Goal: Task Accomplishment & Management: Use online tool/utility

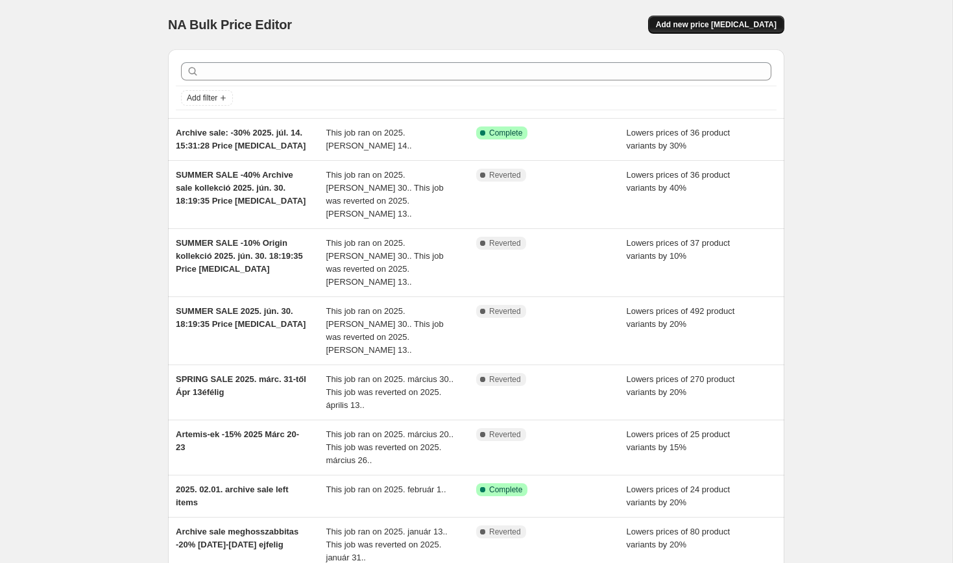
click at [743, 30] on button "Add new price [MEDICAL_DATA]" at bounding box center [716, 25] width 136 height 18
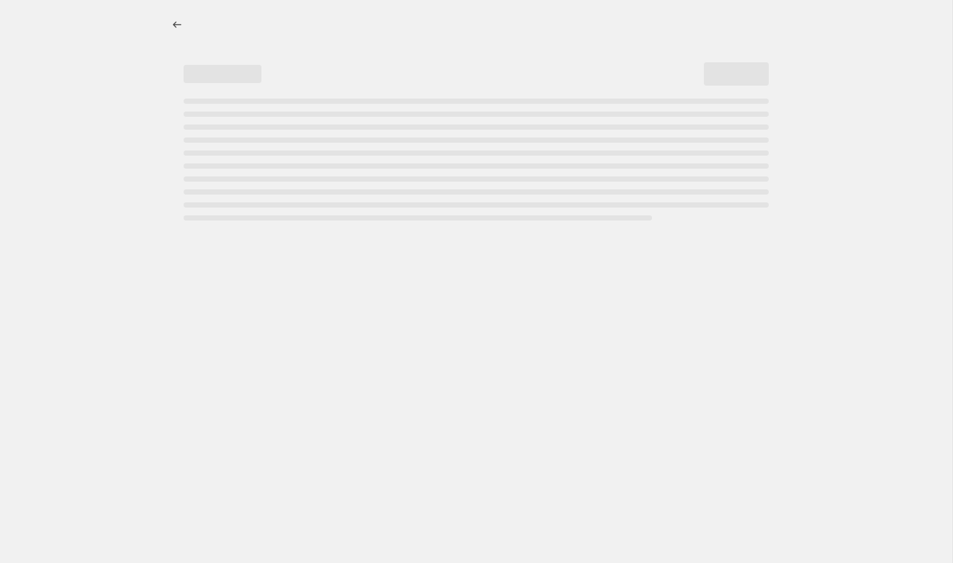
select select "percentage"
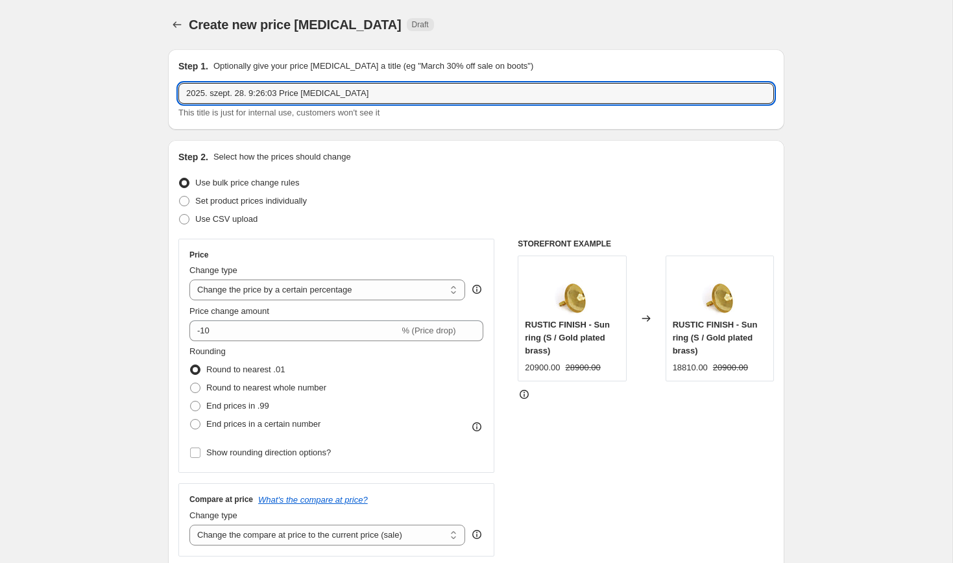
drag, startPoint x: 412, startPoint y: 93, endPoint x: 409, endPoint y: 76, distance: 17.8
click at [409, 76] on div "Step 1. Optionally give your price [MEDICAL_DATA] a title (eg "March 30% off sa…" at bounding box center [475, 90] width 595 height 60
click at [298, 97] on input "Indian Summer Sale 2025 Okt 29- [DATE]" at bounding box center [475, 93] width 595 height 21
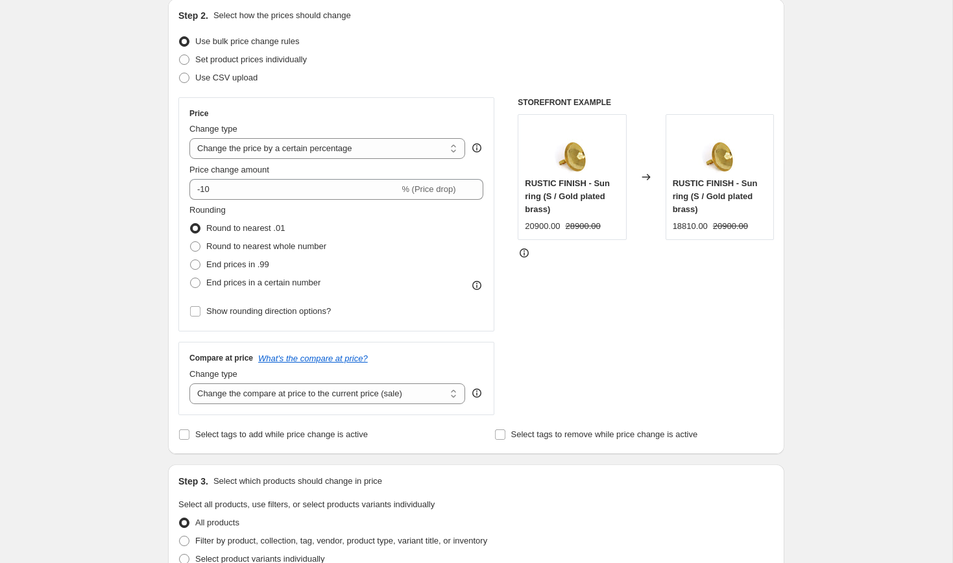
scroll to position [142, 0]
type input "Indian Summer Sale [DATE]- [DATE]"
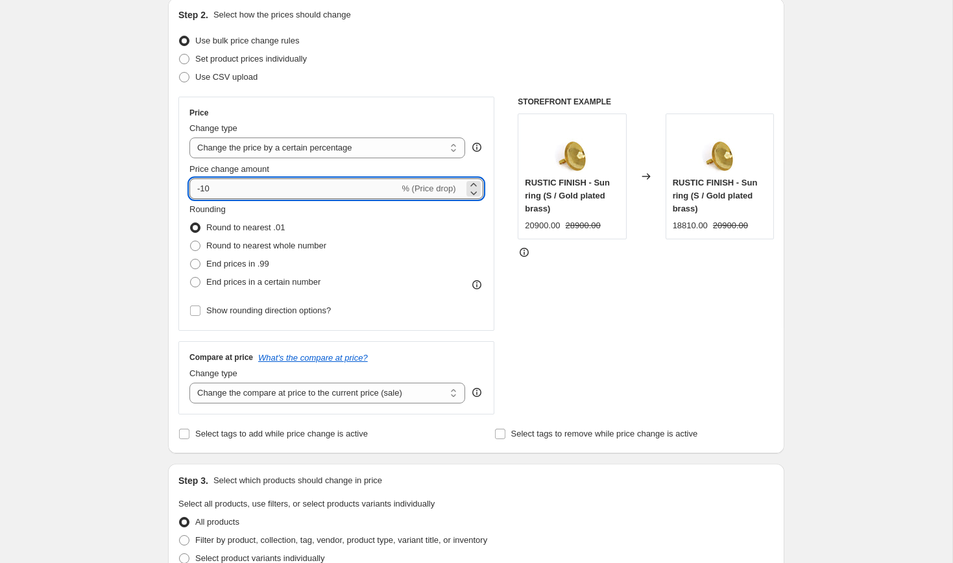
drag, startPoint x: 224, startPoint y: 192, endPoint x: 203, endPoint y: 190, distance: 20.8
click at [203, 190] on input "-10" at bounding box center [294, 188] width 210 height 21
type input "-20"
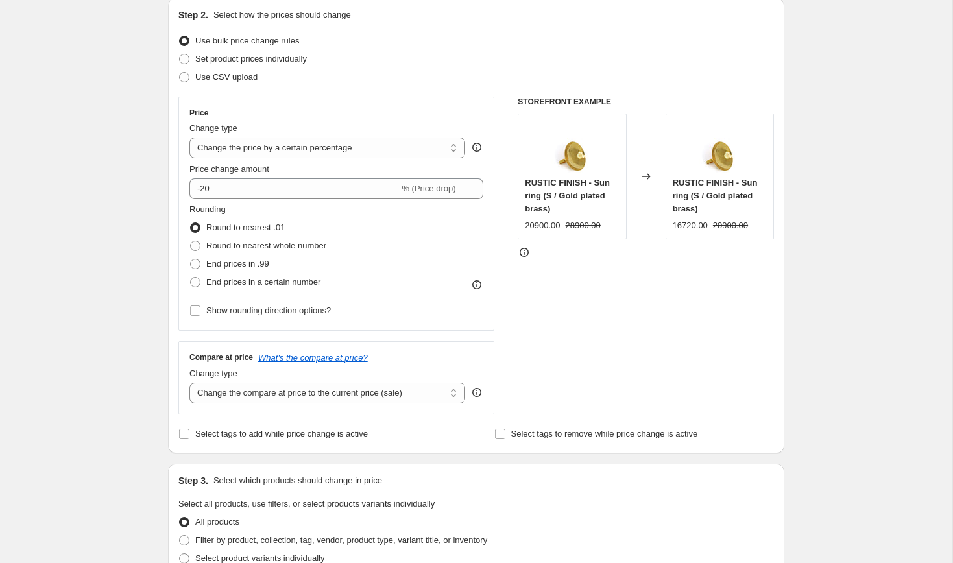
click at [137, 225] on div "Create new price [MEDICAL_DATA]. This page is ready Create new price [MEDICAL_D…" at bounding box center [476, 508] width 952 height 1300
click at [478, 284] on icon at bounding box center [476, 284] width 13 height 13
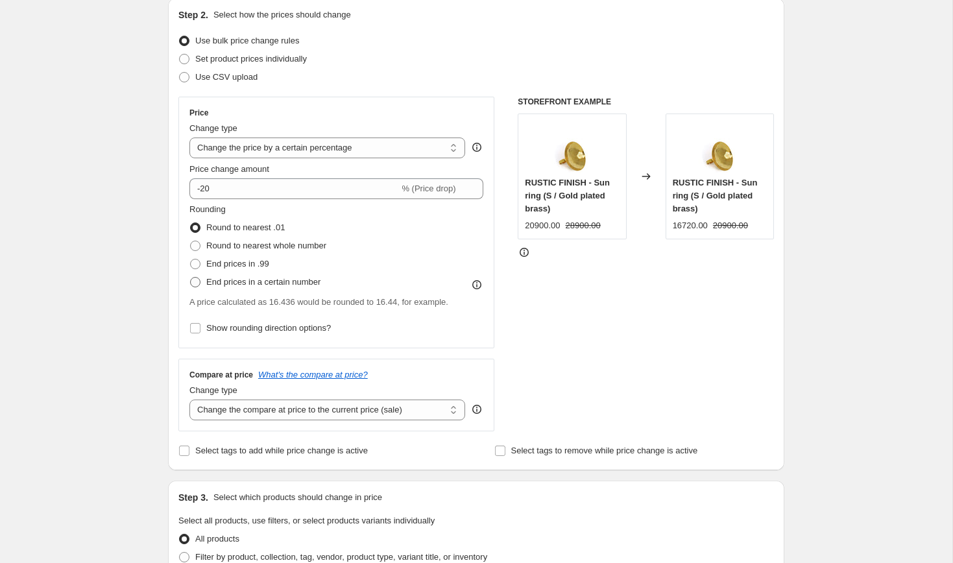
click at [314, 283] on span "End prices in a certain number" at bounding box center [263, 282] width 114 height 10
click at [191, 278] on input "End prices in a certain number" at bounding box center [190, 277] width 1 height 1
radio input "true"
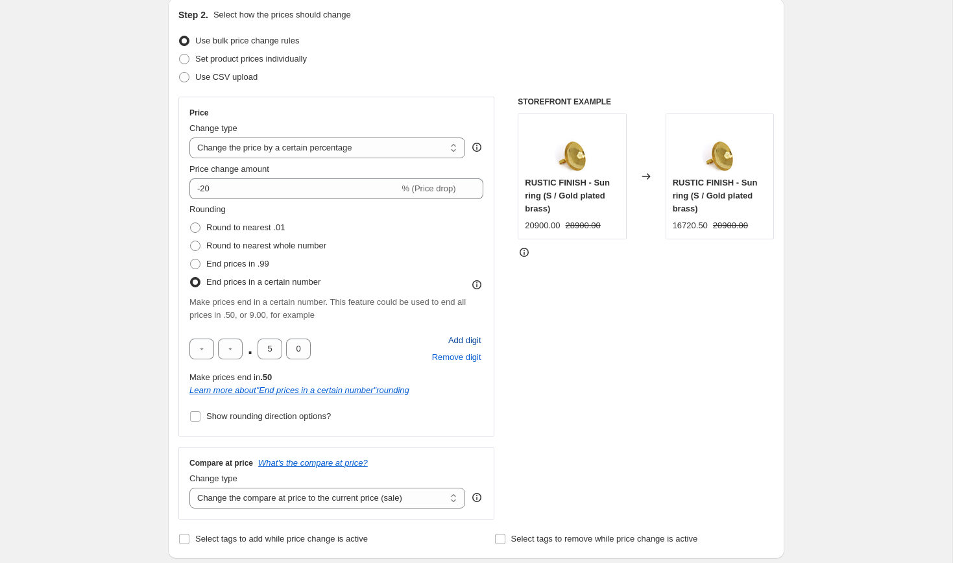
click at [453, 339] on span "Add digit" at bounding box center [464, 340] width 33 height 13
click at [204, 352] on input "text" at bounding box center [201, 349] width 25 height 21
type input "9"
type input "0"
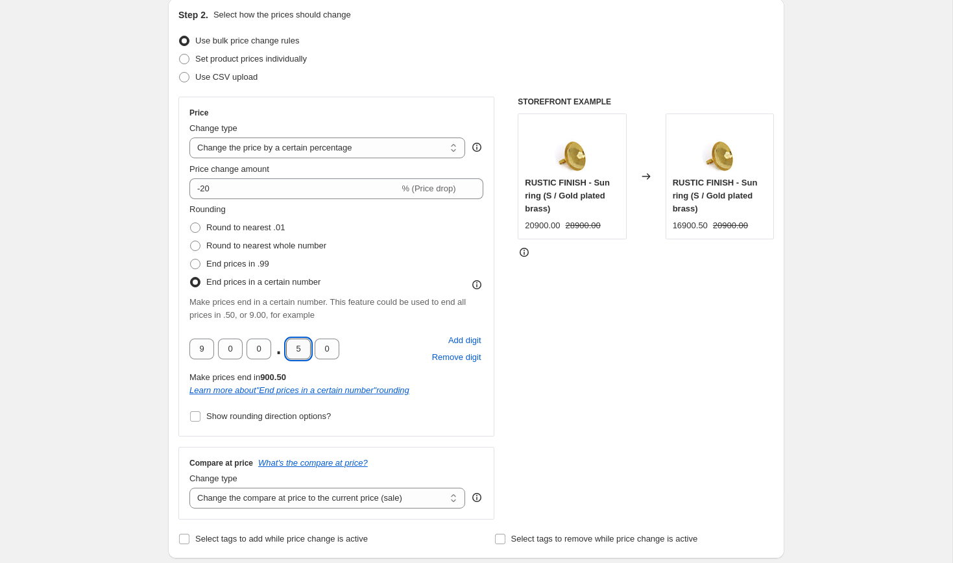
drag, startPoint x: 297, startPoint y: 355, endPoint x: 291, endPoint y: 350, distance: 8.7
click at [291, 350] on input "5" at bounding box center [298, 349] width 25 height 21
type input "0"
click at [374, 324] on div "Rounding Round to nearest .01 Round to nearest whole number End prices in .99 E…" at bounding box center [336, 314] width 294 height 222
click at [253, 230] on span "Round to nearest .01" at bounding box center [245, 227] width 78 height 10
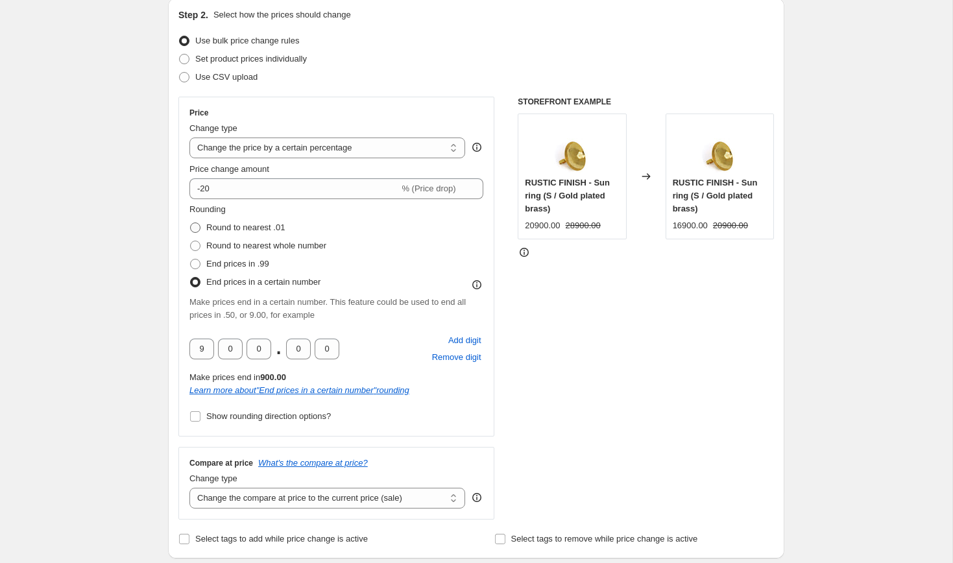
click at [191, 223] on input "Round to nearest .01" at bounding box center [190, 222] width 1 height 1
radio input "true"
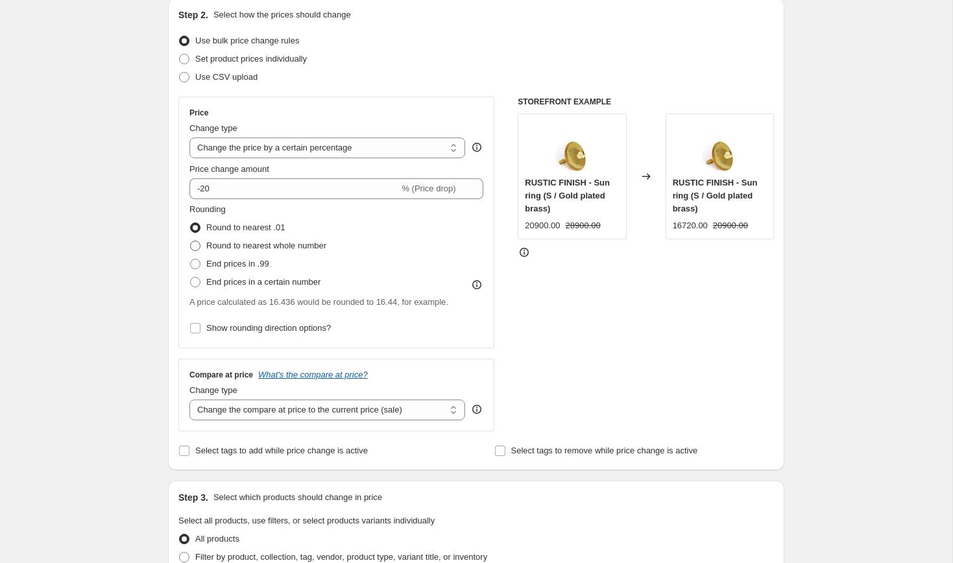
click at [257, 245] on span "Round to nearest whole number" at bounding box center [266, 246] width 120 height 10
click at [191, 241] on input "Round to nearest whole number" at bounding box center [190, 241] width 1 height 1
radio input "true"
click at [258, 261] on span "End prices in .99" at bounding box center [237, 264] width 63 height 10
click at [191, 259] on input "End prices in .99" at bounding box center [190, 259] width 1 height 1
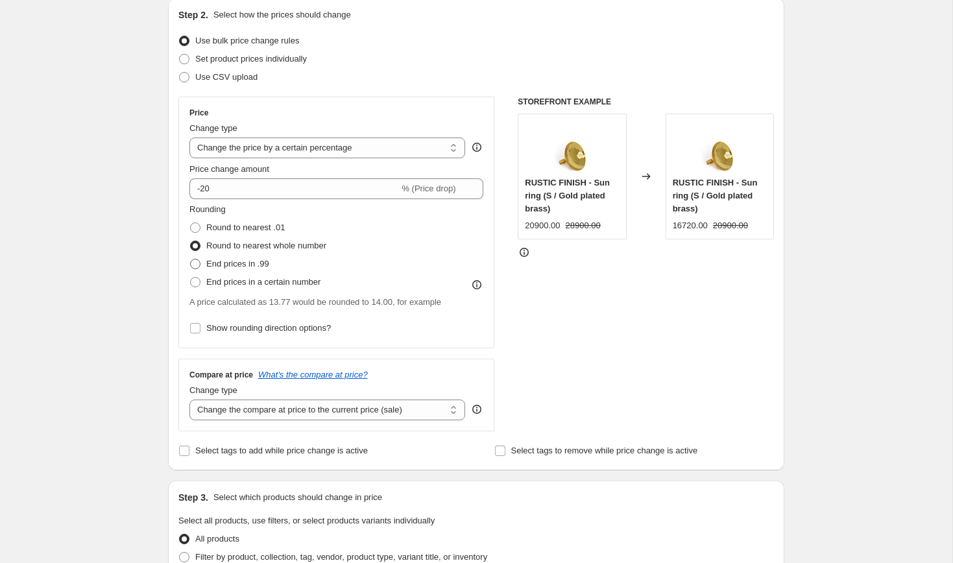
radio input "true"
click at [264, 282] on span "End prices in a certain number" at bounding box center [263, 282] width 114 height 10
click at [191, 278] on input "End prices in a certain number" at bounding box center [190, 277] width 1 height 1
radio input "true"
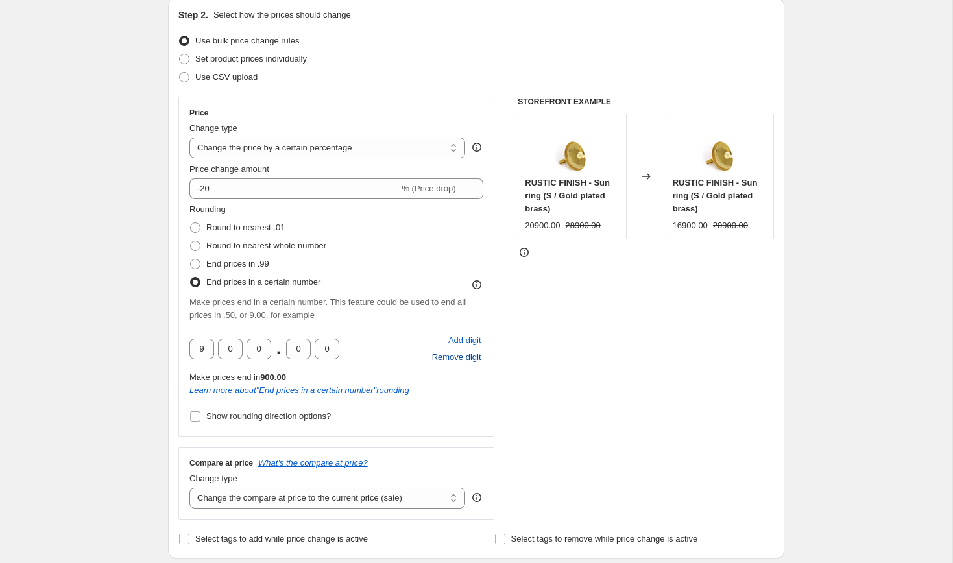
click at [463, 361] on span "Remove digit" at bounding box center [456, 357] width 49 height 13
type input "0"
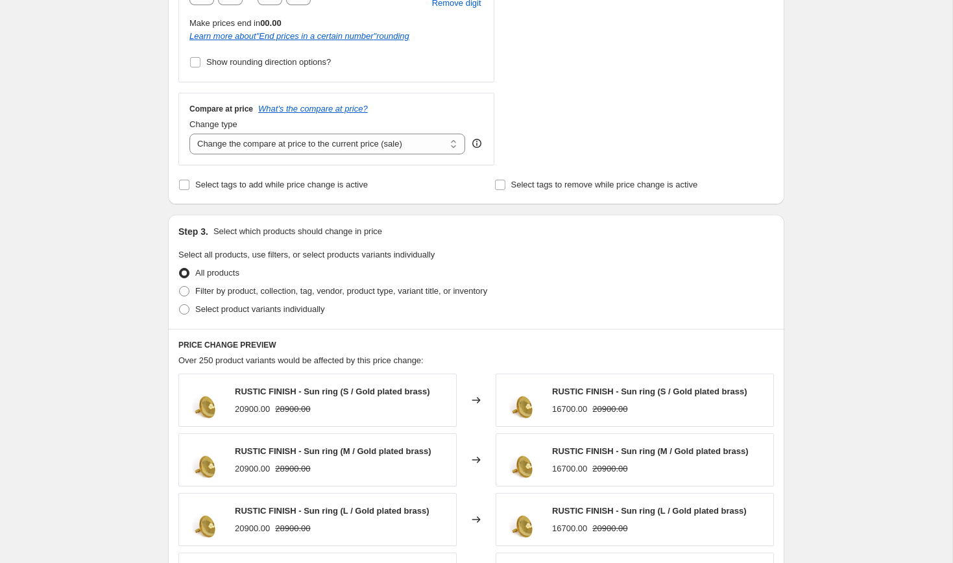
scroll to position [507, 0]
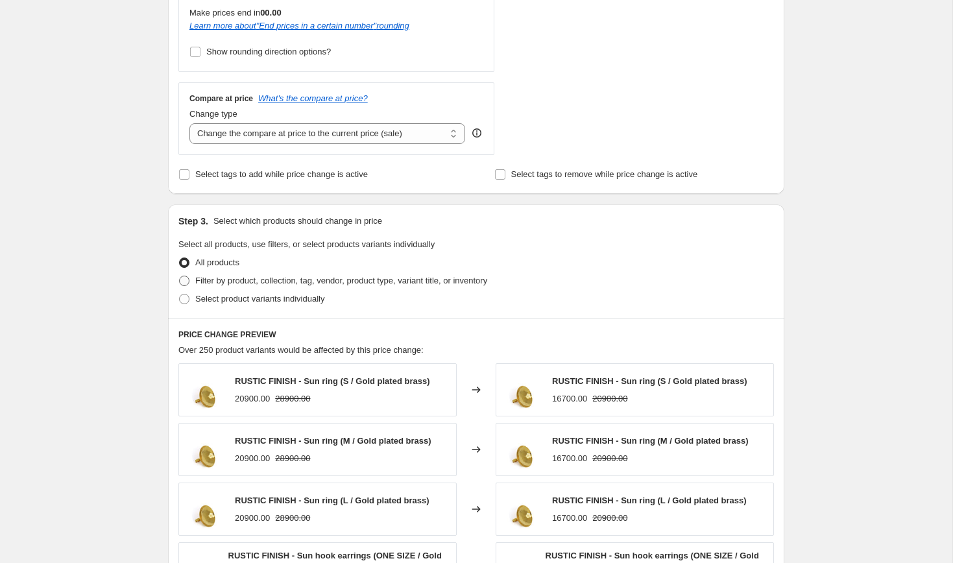
click at [317, 283] on span "Filter by product, collection, tag, vendor, product type, variant title, or inv…" at bounding box center [341, 281] width 292 height 10
click at [180, 276] on input "Filter by product, collection, tag, vendor, product type, variant title, or inv…" at bounding box center [179, 276] width 1 height 1
radio input "true"
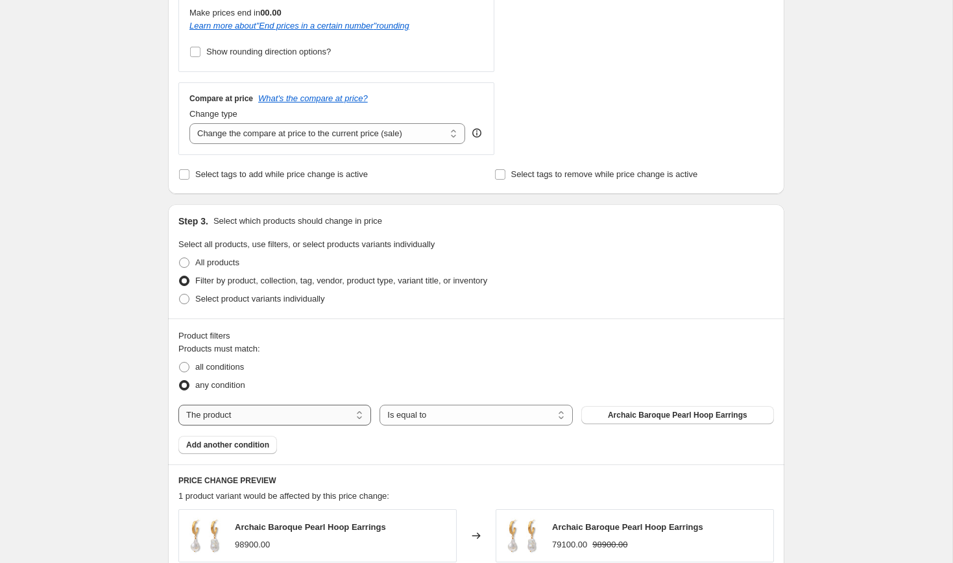
click at [333, 417] on select "The product The product's collection The product's tag The product's vendor The…" at bounding box center [274, 415] width 193 height 21
select select "collection"
click at [643, 416] on button "Archive Sale" at bounding box center [677, 415] width 193 height 18
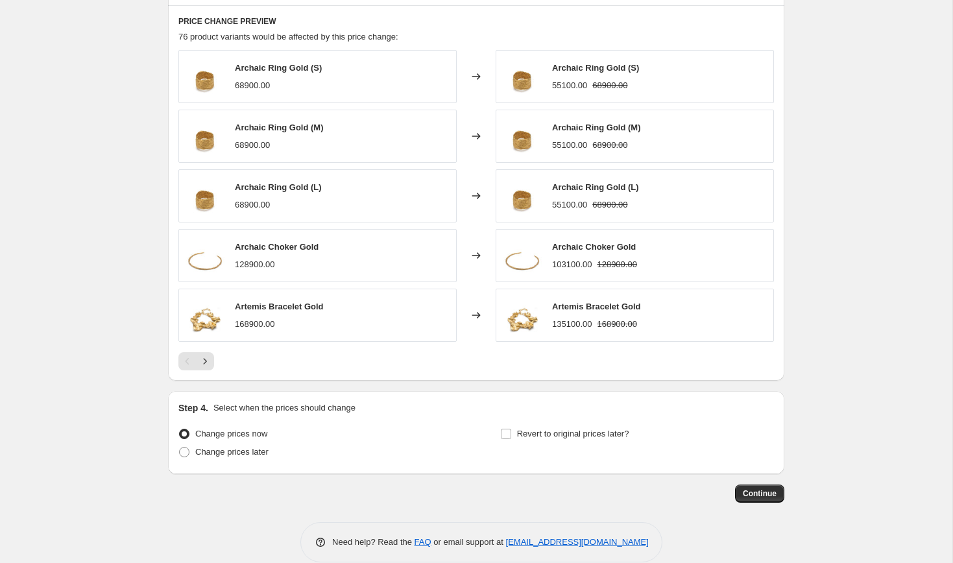
scroll to position [985, 0]
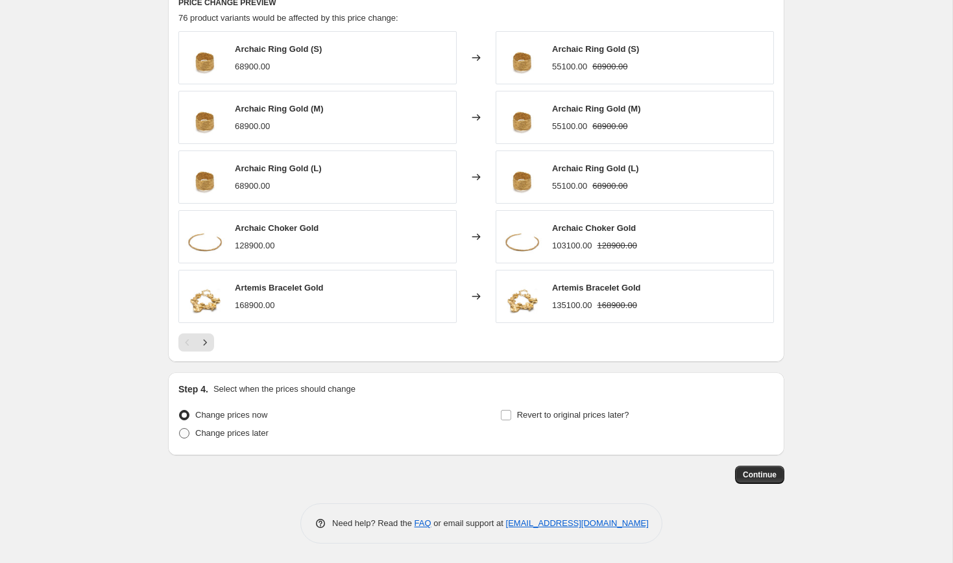
click at [239, 430] on span "Change prices later" at bounding box center [231, 433] width 73 height 10
click at [180, 429] on input "Change prices later" at bounding box center [179, 428] width 1 height 1
radio input "true"
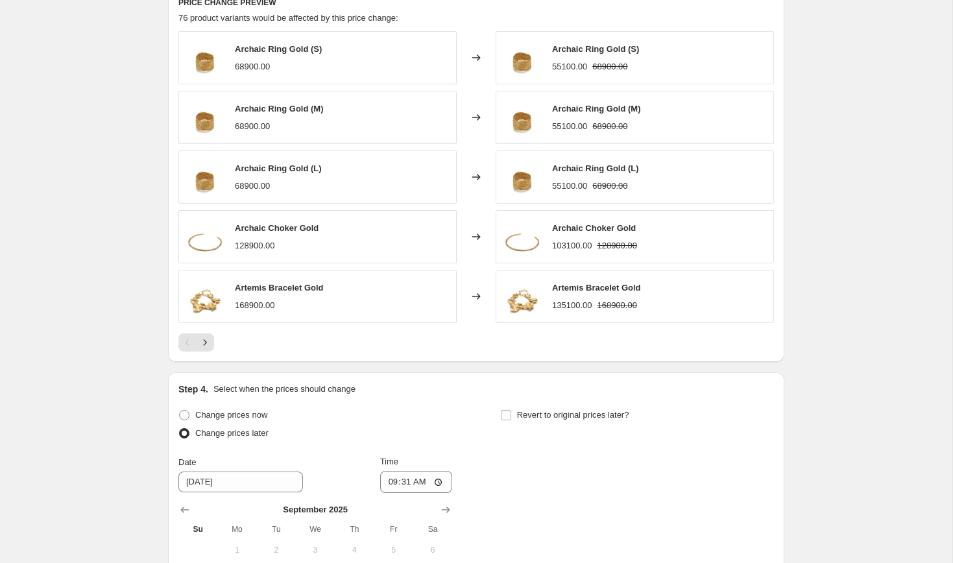
scroll to position [1145, 0]
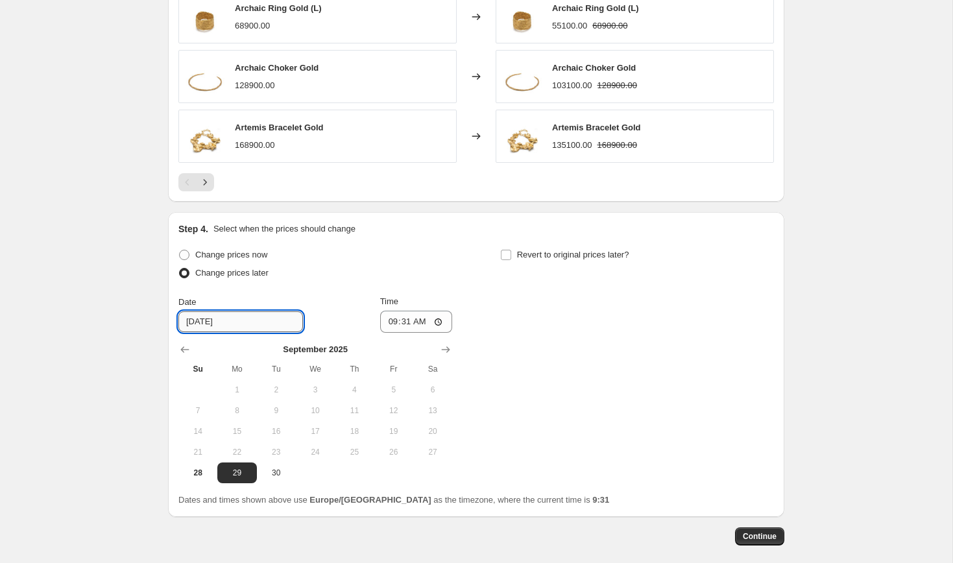
click at [255, 329] on input "[DATE]" at bounding box center [240, 321] width 125 height 21
click at [231, 475] on span "29" at bounding box center [236, 473] width 29 height 10
click at [208, 472] on span "28" at bounding box center [198, 473] width 29 height 10
type input "[DATE]"
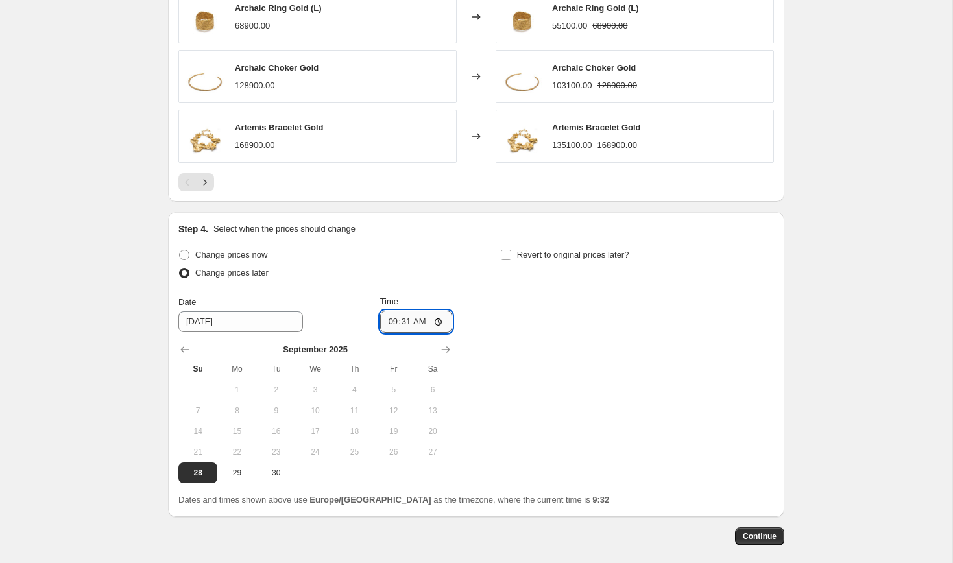
click at [418, 322] on input "09:31" at bounding box center [416, 322] width 73 height 22
click at [408, 321] on input "09:31" at bounding box center [416, 322] width 73 height 22
type input "23:30"
click at [604, 336] on div "Change prices now Change prices later Date [DATE] Time 23:[DATE] Mo Tu We Th Fr…" at bounding box center [475, 364] width 595 height 237
click at [588, 256] on span "Revert to original prices later?" at bounding box center [573, 255] width 112 height 10
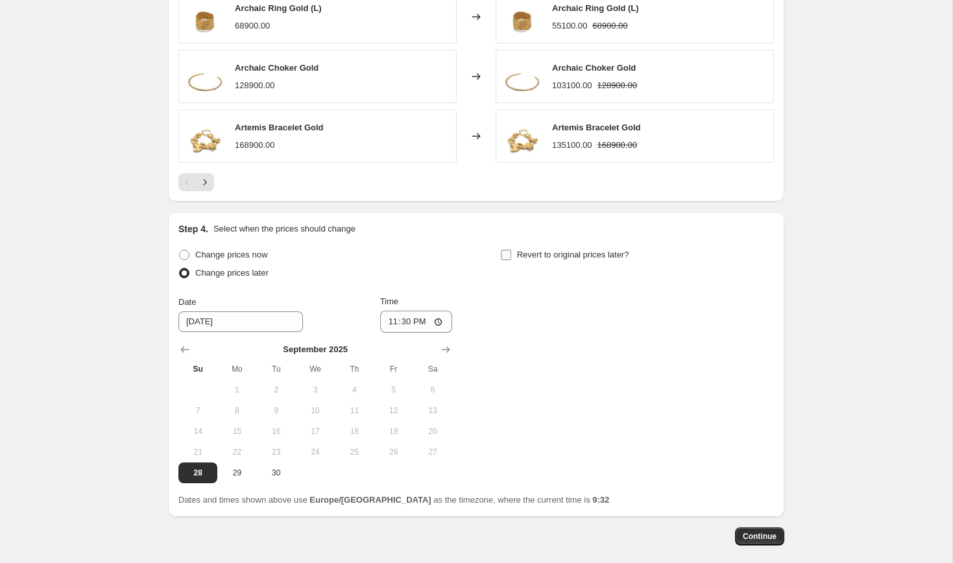
click at [511, 256] on input "Revert to original prices later?" at bounding box center [506, 255] width 10 height 10
checkbox input "true"
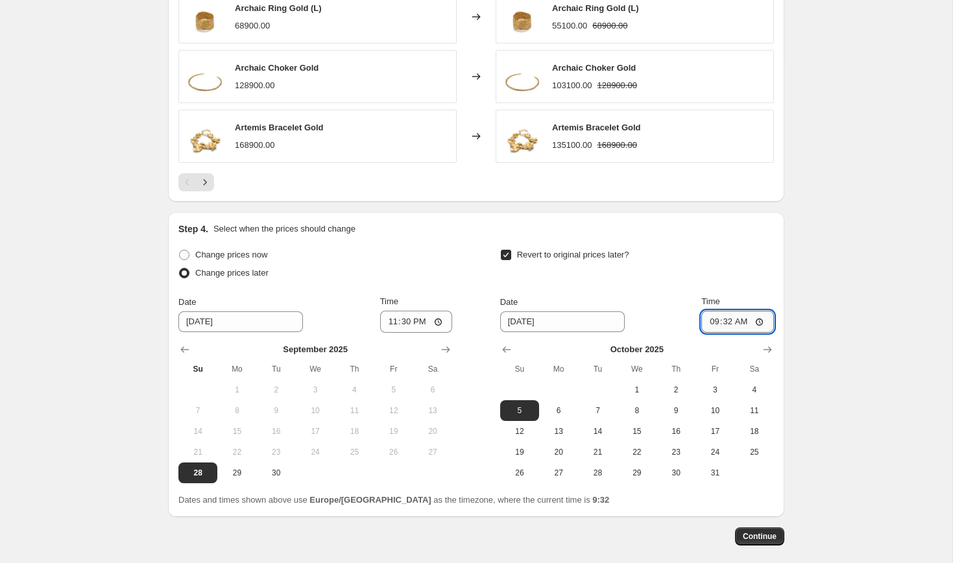
click at [732, 324] on input "09:32" at bounding box center [737, 322] width 73 height 22
type input "23:59"
click at [755, 260] on div "Revert to original prices later?" at bounding box center [637, 265] width 274 height 39
click at [431, 322] on input "23:30" at bounding box center [416, 322] width 73 height 22
click at [421, 324] on input "23:30" at bounding box center [416, 322] width 73 height 22
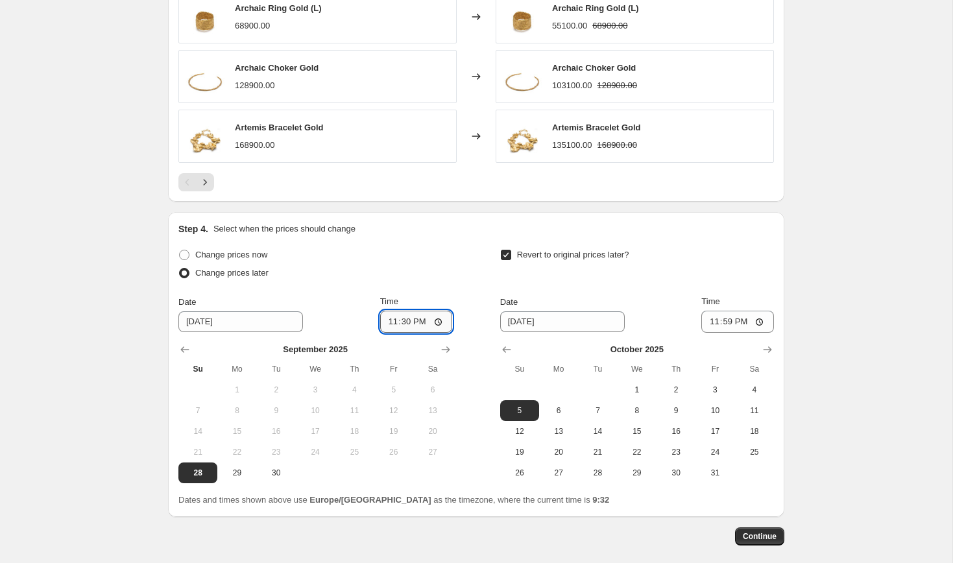
click at [419, 325] on input "23:30" at bounding box center [416, 322] width 73 height 22
click at [423, 320] on input "23:59" at bounding box center [416, 322] width 73 height 22
click at [423, 328] on input "23:59" at bounding box center [416, 322] width 73 height 22
type input "23:50"
click at [436, 272] on div "Change prices later" at bounding box center [315, 273] width 274 height 18
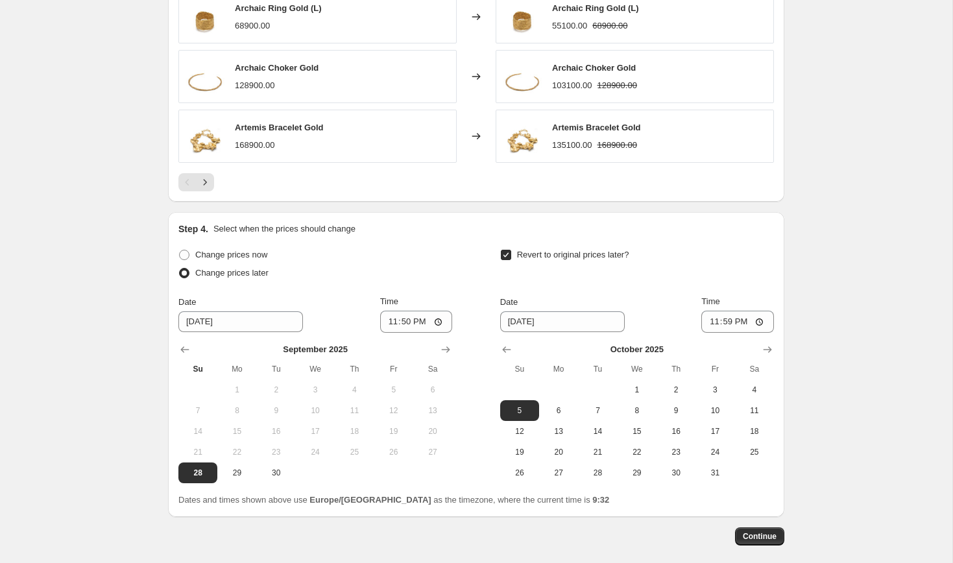
click at [435, 288] on div "Change prices now Change prices later Date [DATE] Time 23:50 [DATE] Su Mo Tu We…" at bounding box center [315, 364] width 274 height 237
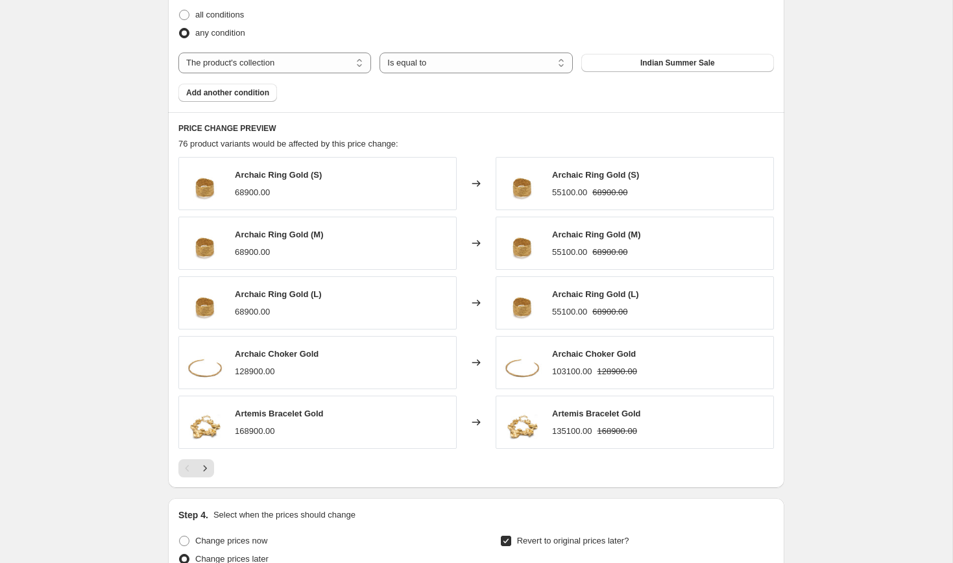
scroll to position [839, 0]
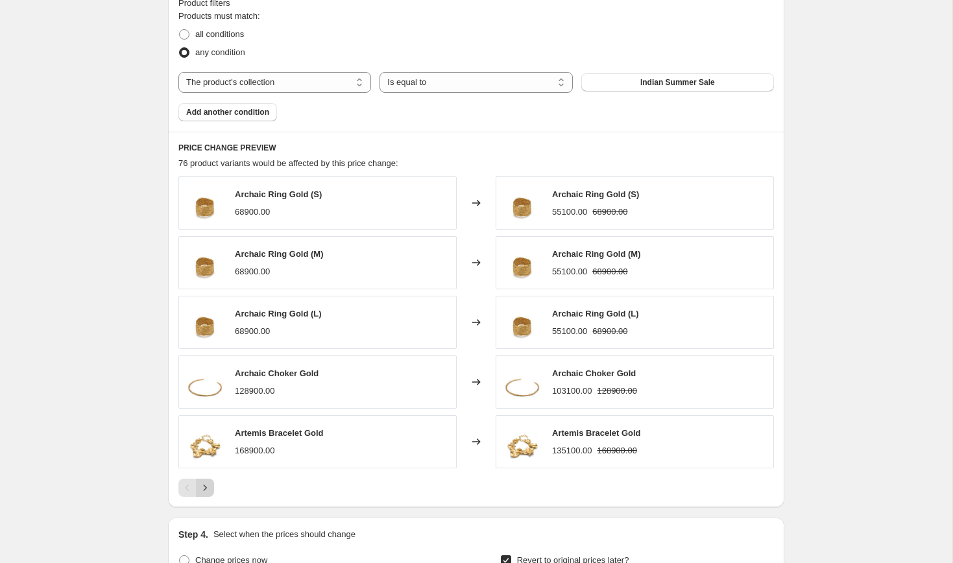
click at [211, 493] on button "Next" at bounding box center [205, 488] width 18 height 18
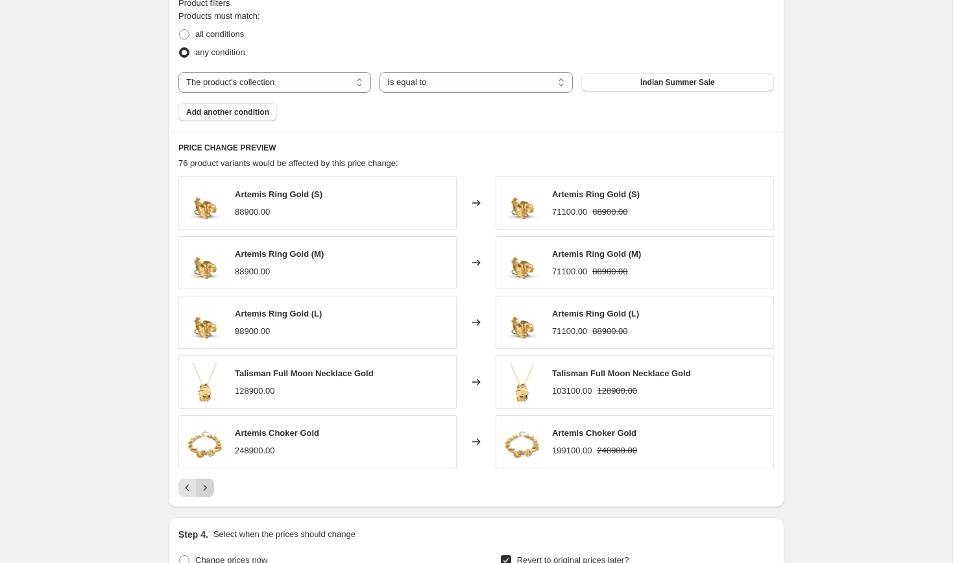
click at [211, 493] on button "Next" at bounding box center [205, 488] width 18 height 18
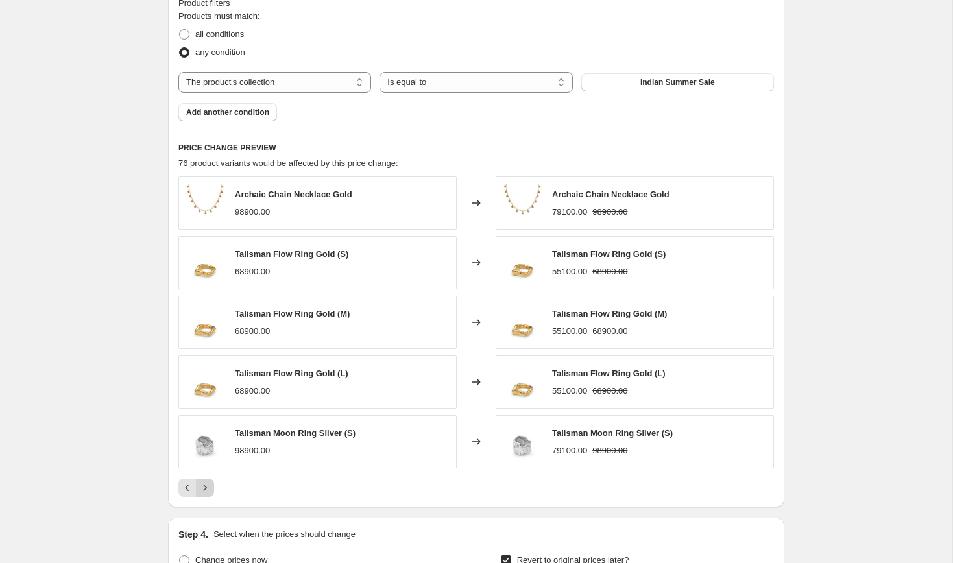
click at [211, 493] on button "Next" at bounding box center [205, 488] width 18 height 18
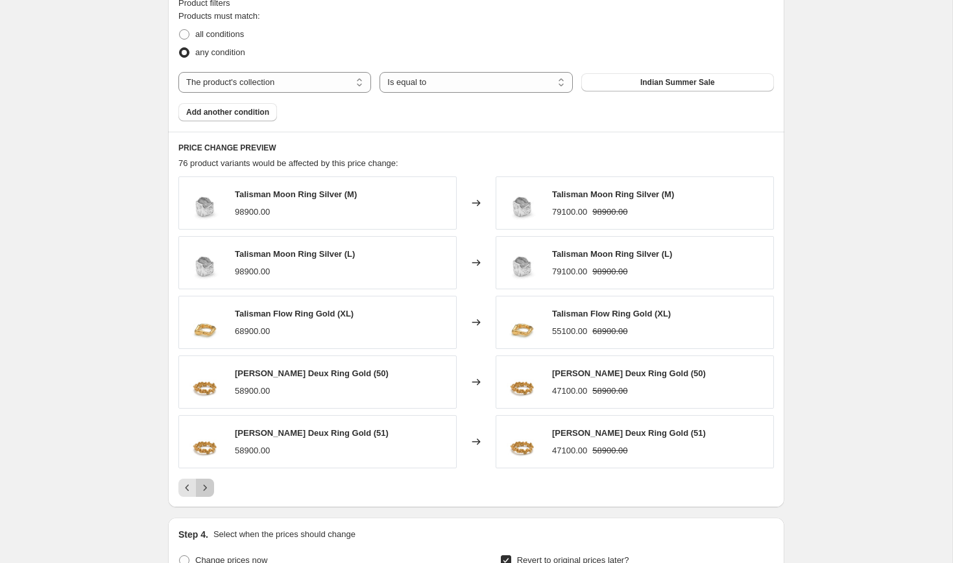
click at [211, 493] on button "Next" at bounding box center [205, 488] width 18 height 18
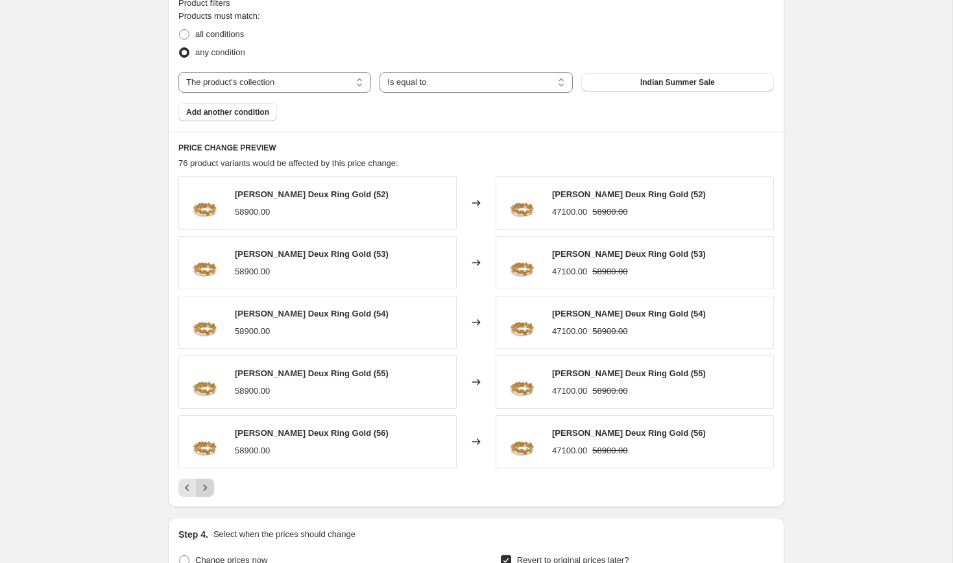
click at [211, 493] on button "Next" at bounding box center [205, 488] width 18 height 18
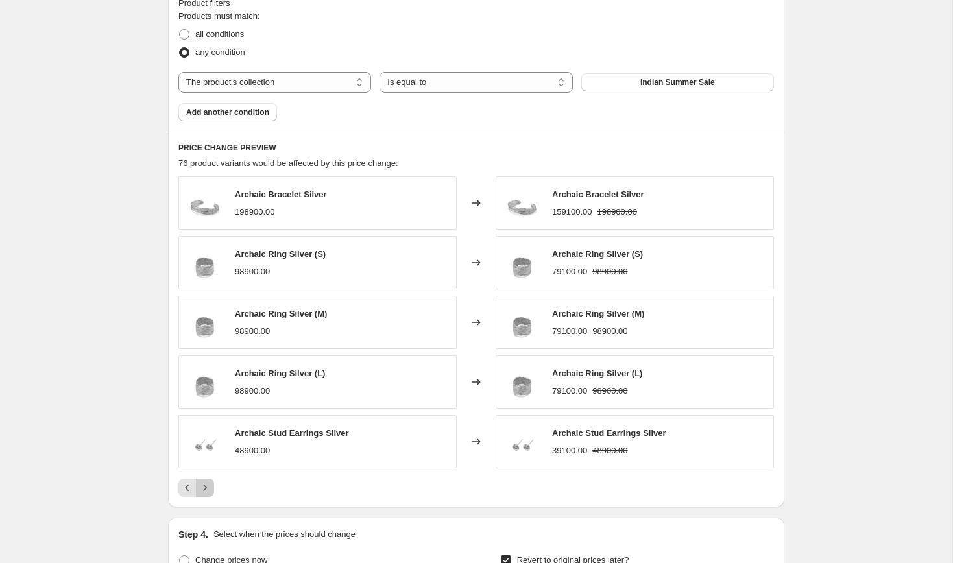
click at [211, 493] on button "Next" at bounding box center [205, 488] width 18 height 18
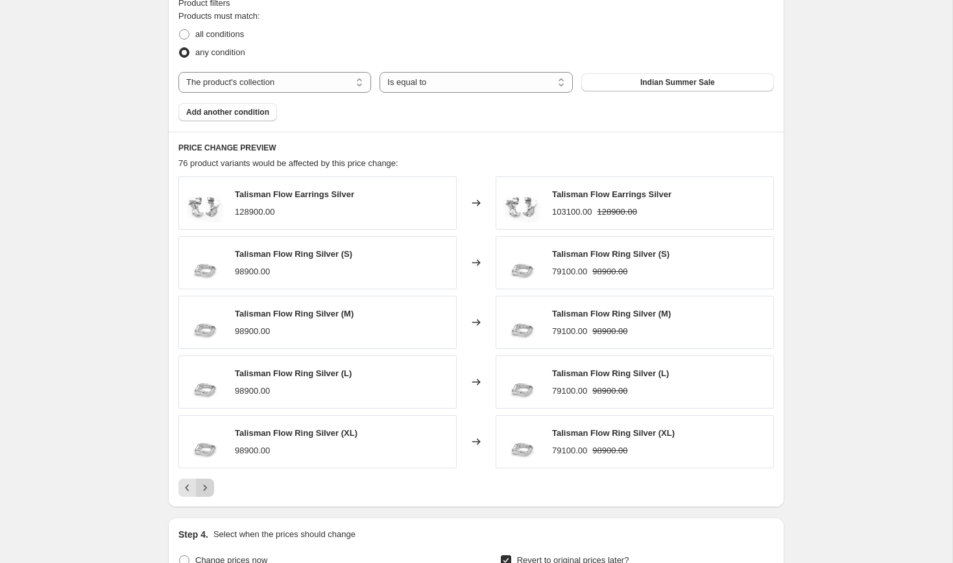
click at [211, 493] on button "Next" at bounding box center [205, 488] width 18 height 18
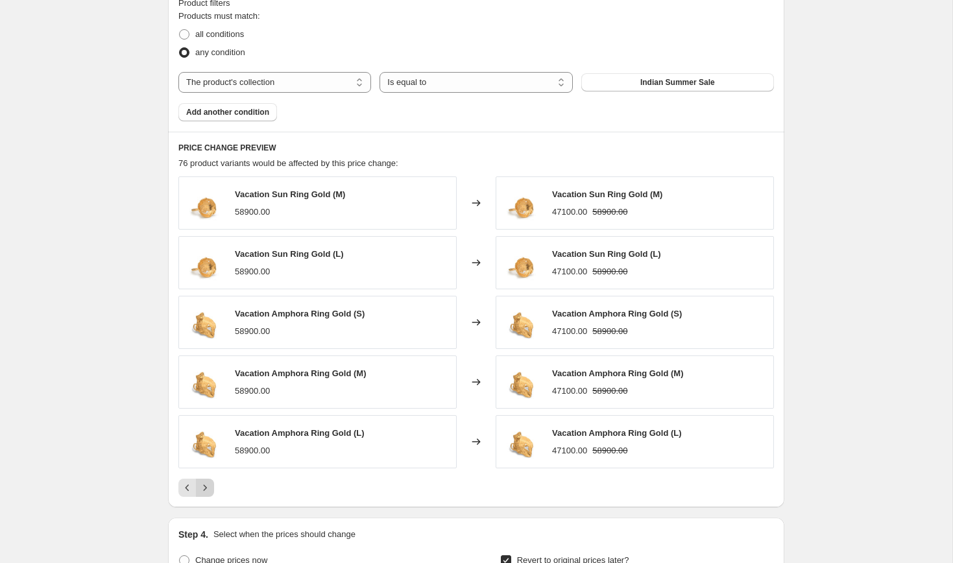
click at [211, 493] on button "Next" at bounding box center [205, 488] width 18 height 18
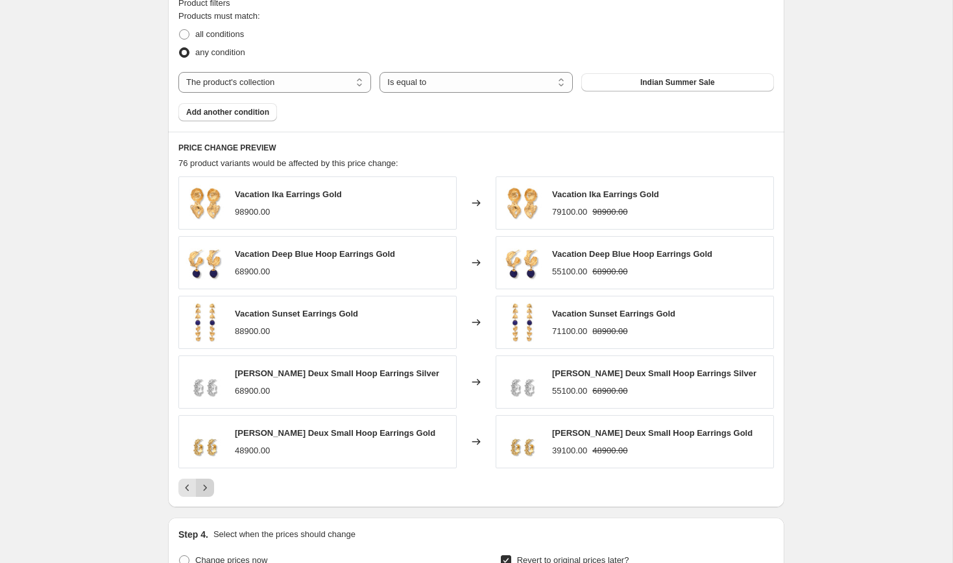
click at [211, 493] on button "Next" at bounding box center [205, 488] width 18 height 18
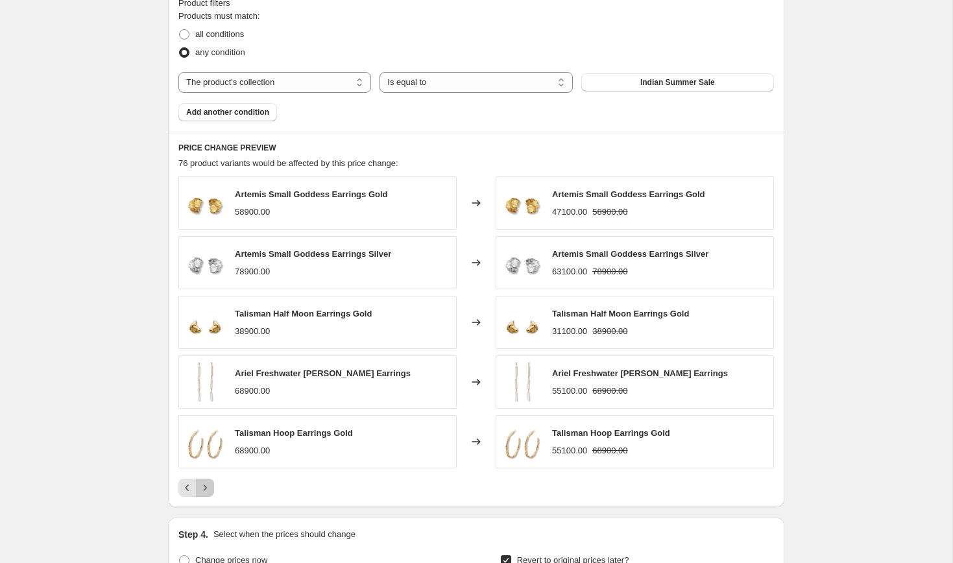
click at [211, 493] on button "Next" at bounding box center [205, 488] width 18 height 18
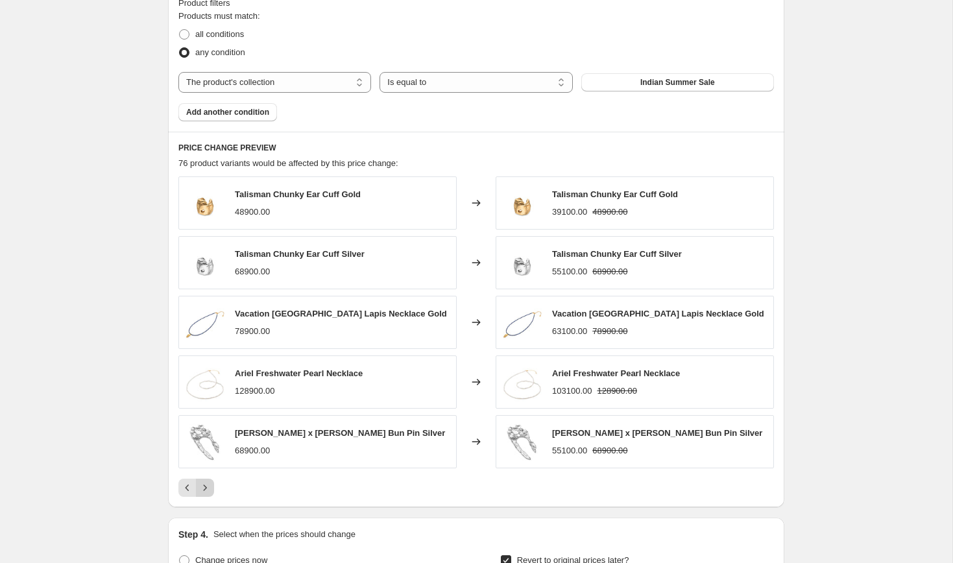
click at [211, 493] on button "Next" at bounding box center [205, 488] width 18 height 18
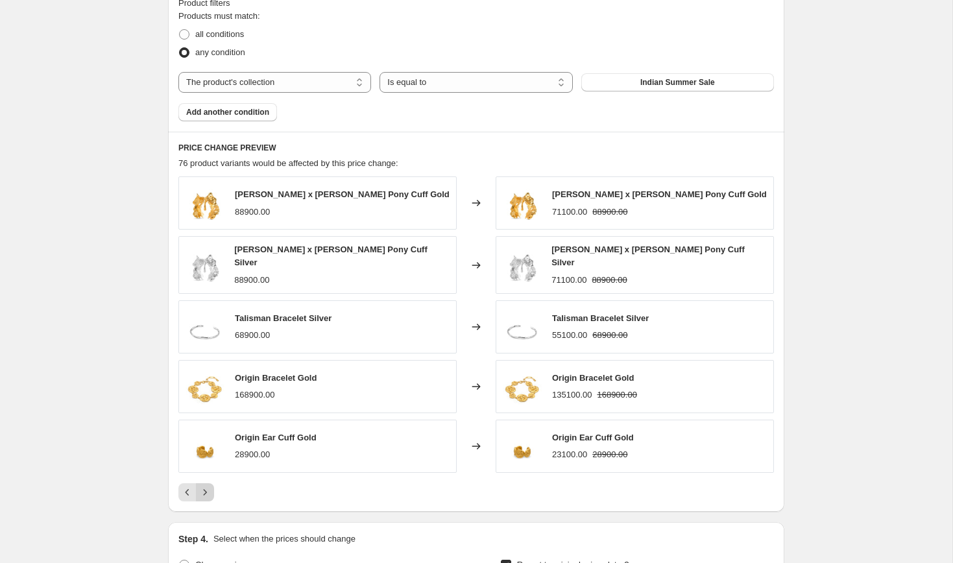
click at [211, 493] on button "Next" at bounding box center [205, 492] width 18 height 18
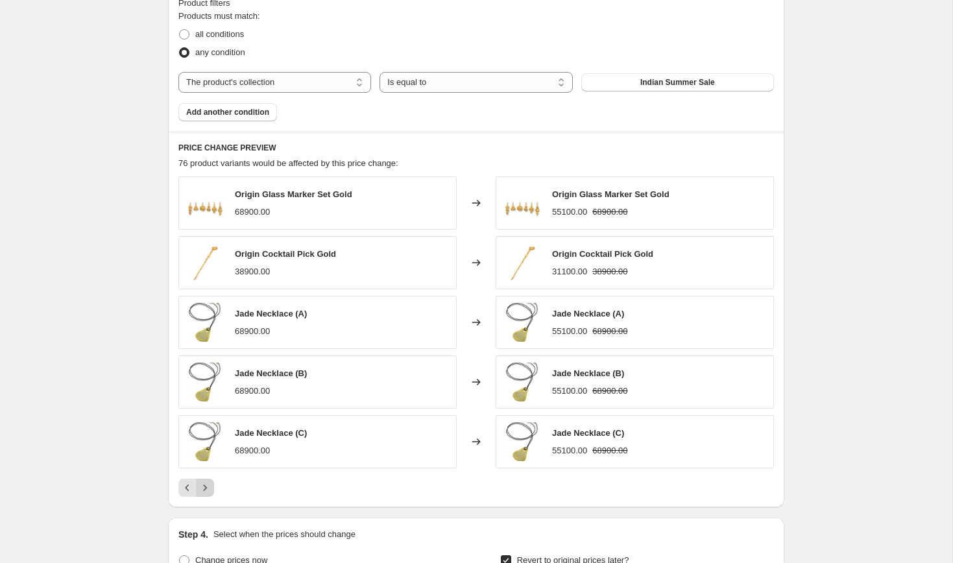
click at [211, 493] on button "Next" at bounding box center [205, 488] width 18 height 18
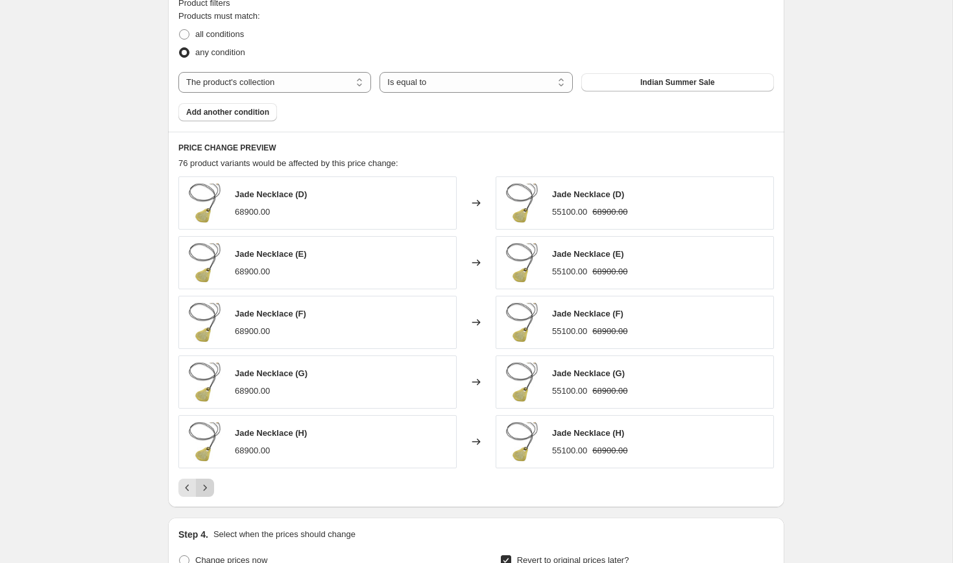
click at [211, 493] on button "Next" at bounding box center [205, 488] width 18 height 18
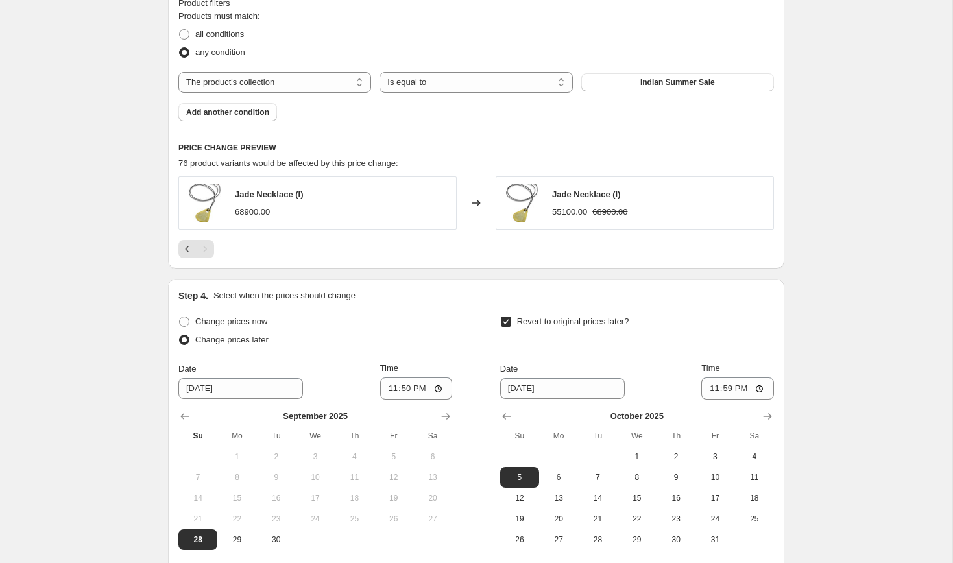
scroll to position [968, 0]
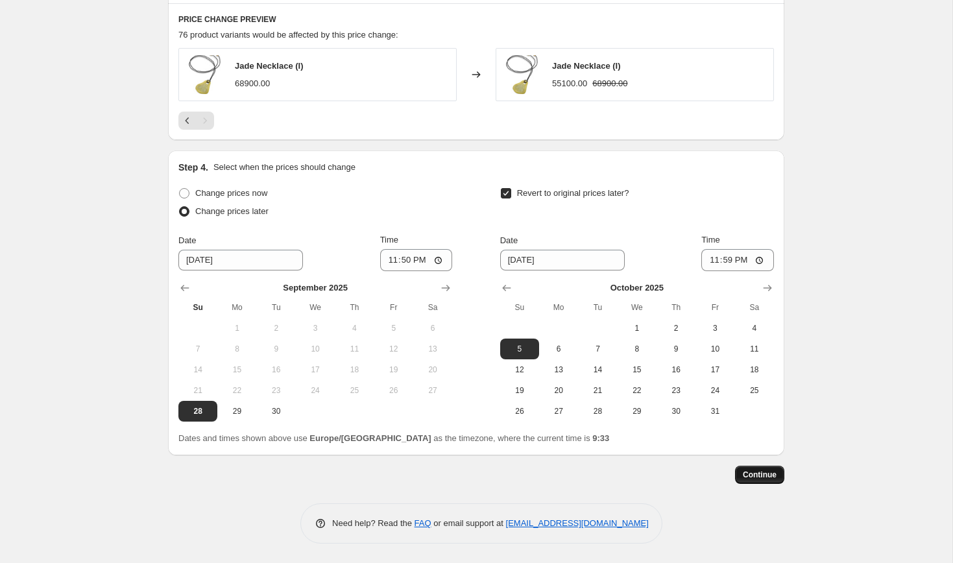
click at [767, 479] on span "Continue" at bounding box center [760, 475] width 34 height 10
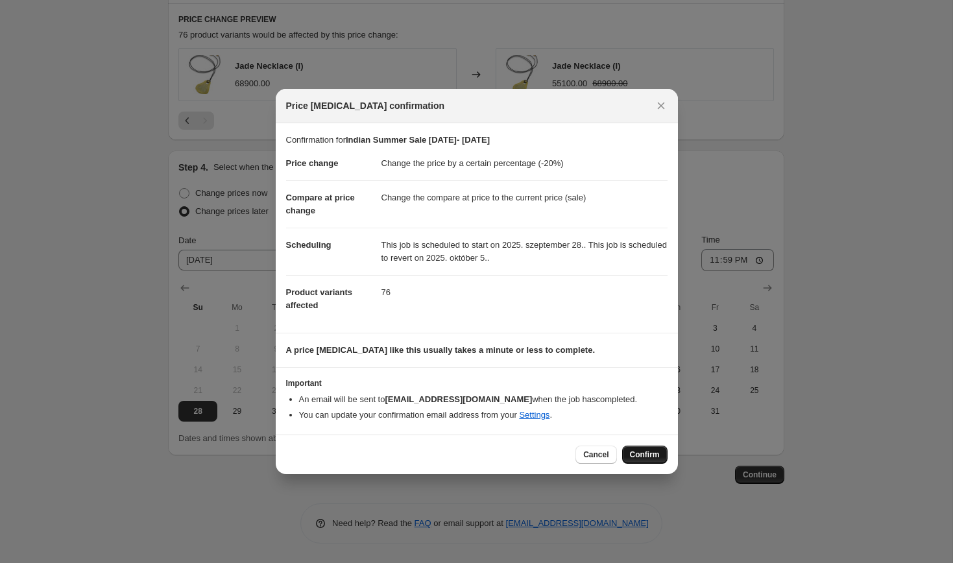
click at [645, 453] on span "Confirm" at bounding box center [645, 454] width 30 height 10
